Goal: Find specific page/section: Locate a particular part of the current website

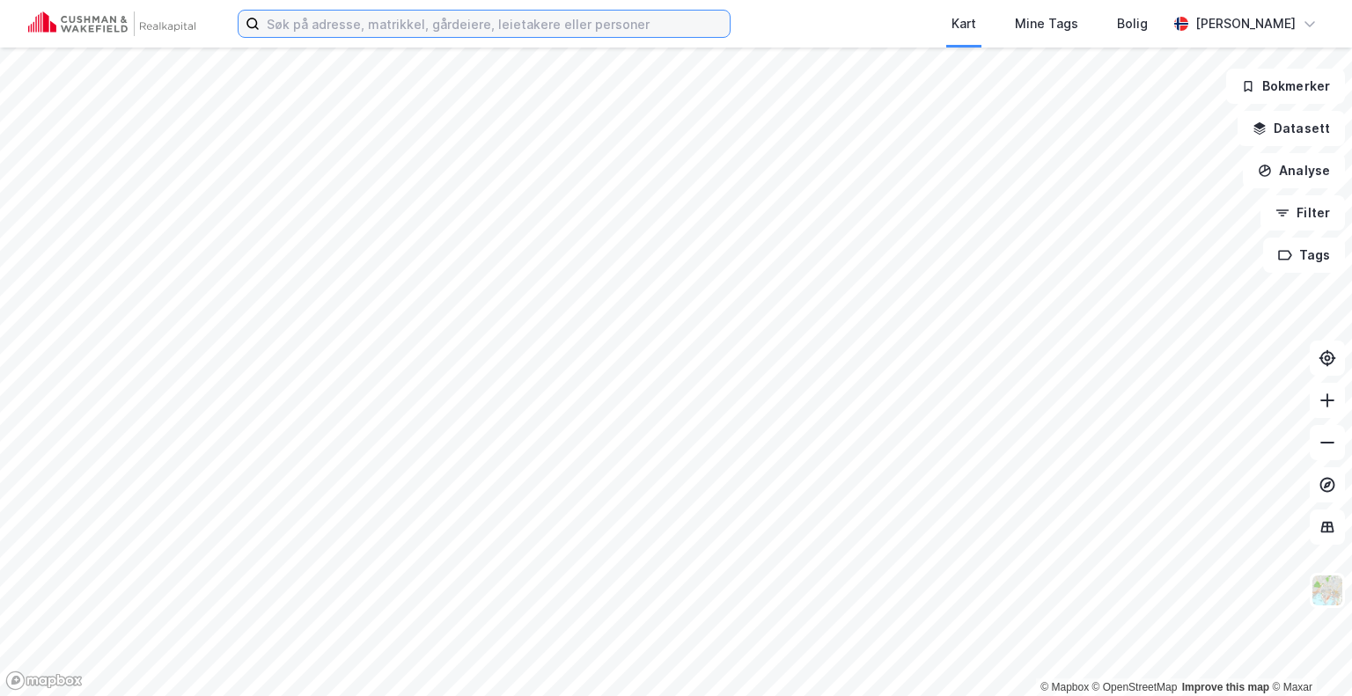
click at [423, 21] on input at bounding box center [495, 24] width 470 height 26
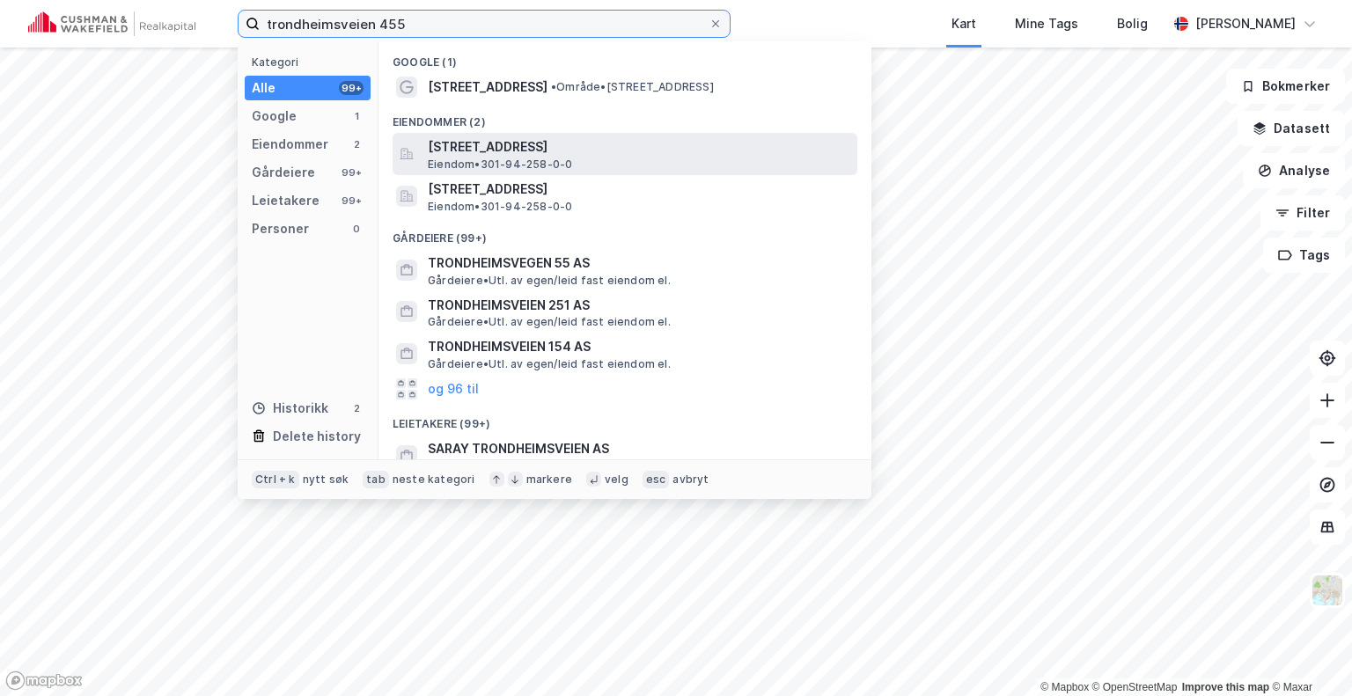
type input "trondheimsveien 455"
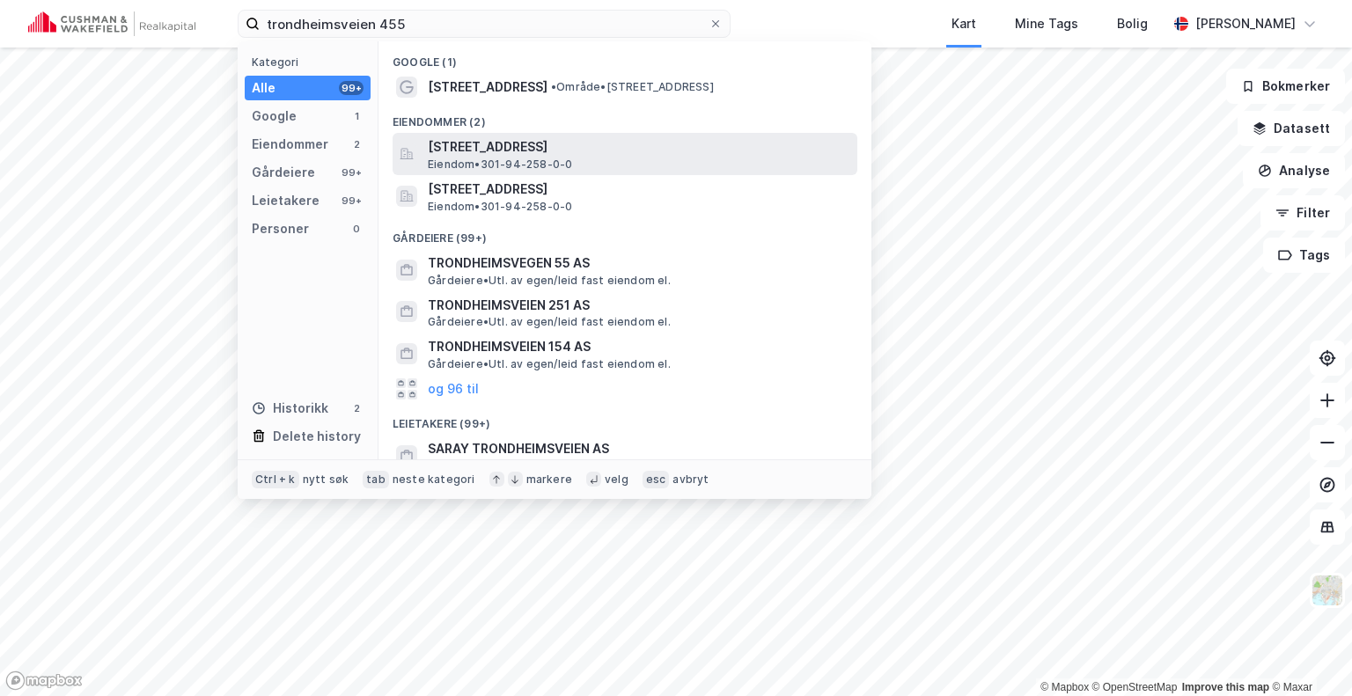
click at [492, 152] on span "[STREET_ADDRESS]" at bounding box center [639, 146] width 423 height 21
